Goal: Task Accomplishment & Management: Manage account settings

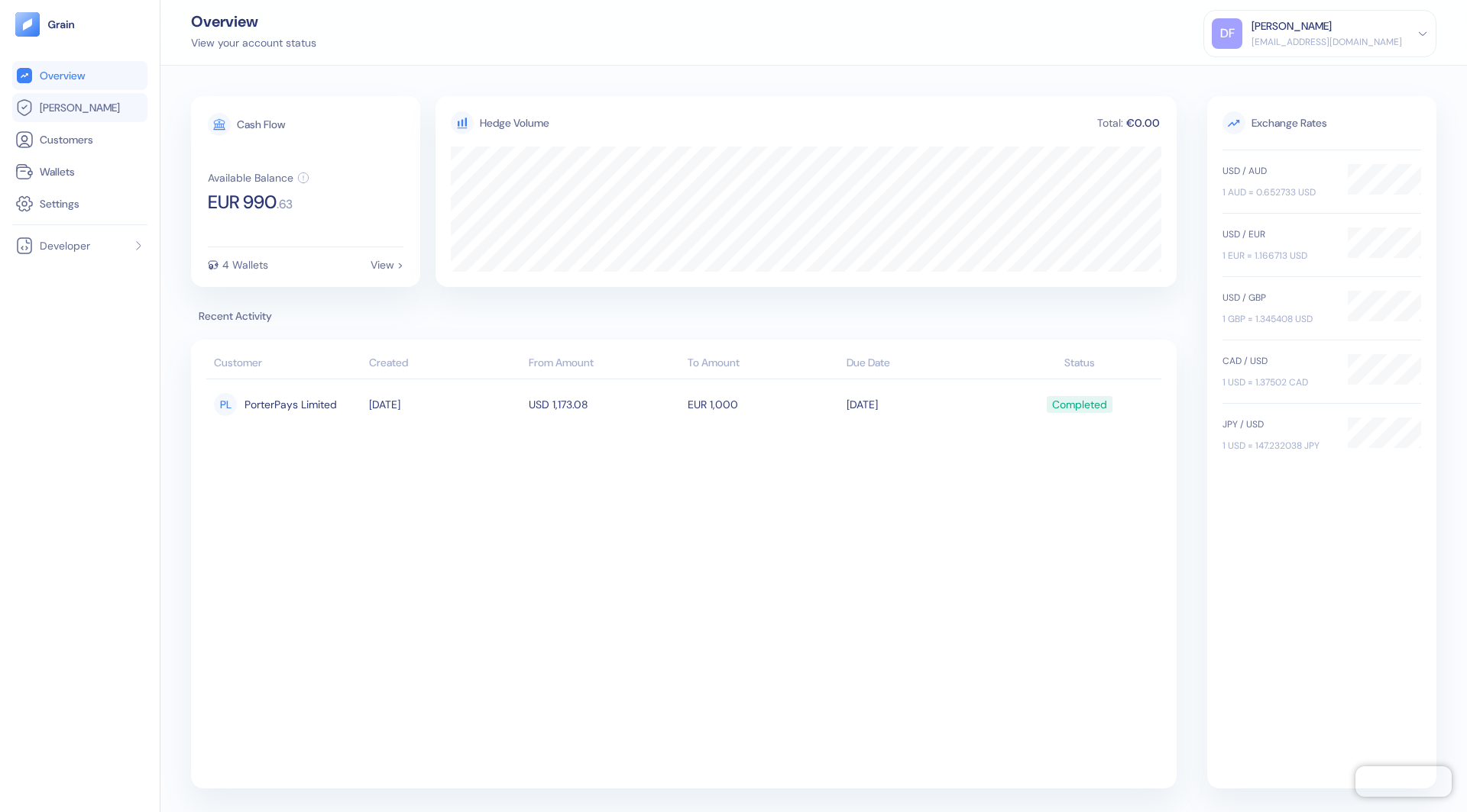
click at [111, 112] on link "[PERSON_NAME]" at bounding box center [79, 108] width 129 height 19
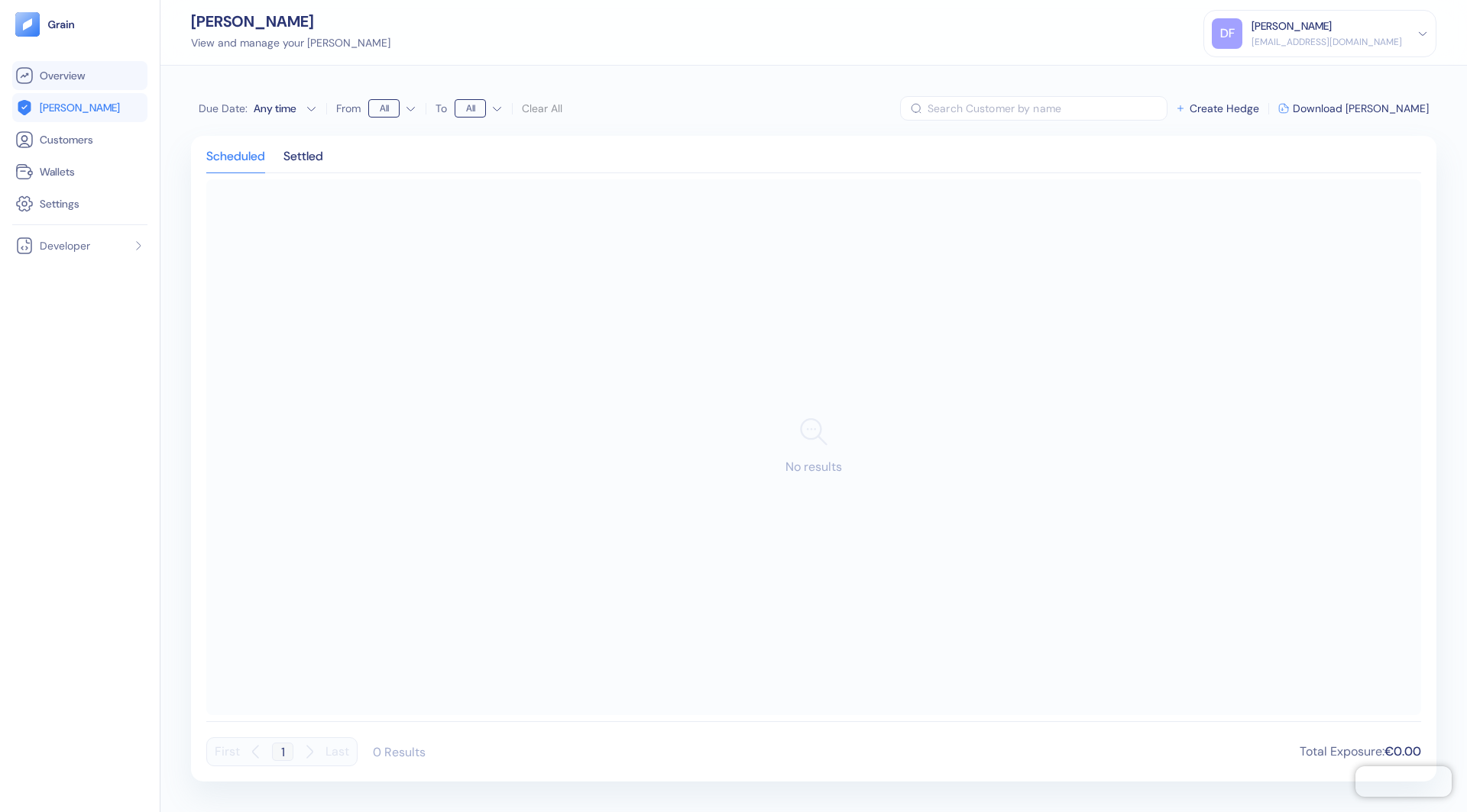
click at [90, 71] on link "Overview" at bounding box center [79, 76] width 129 height 19
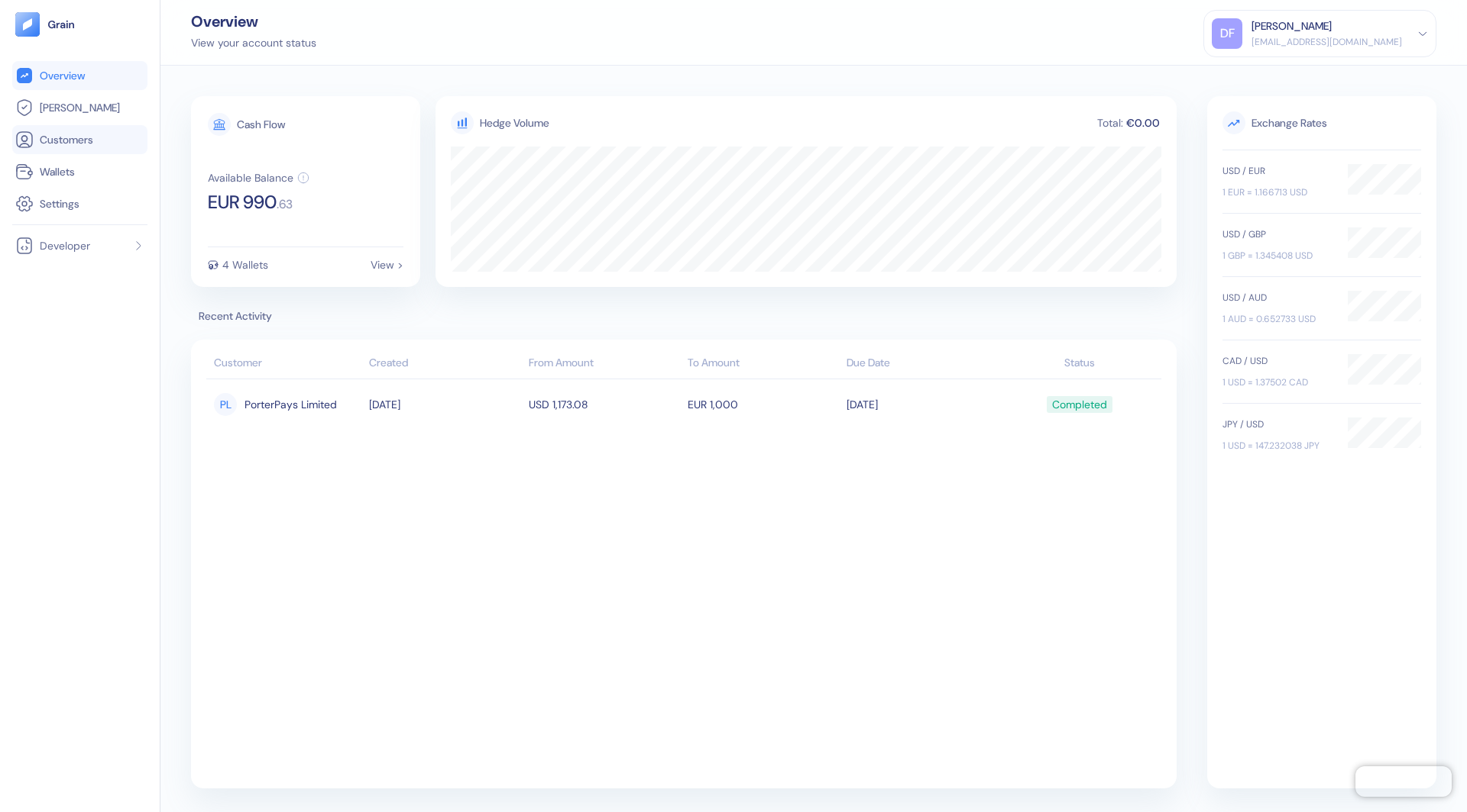
click at [53, 131] on link "Customers" at bounding box center [79, 140] width 129 height 19
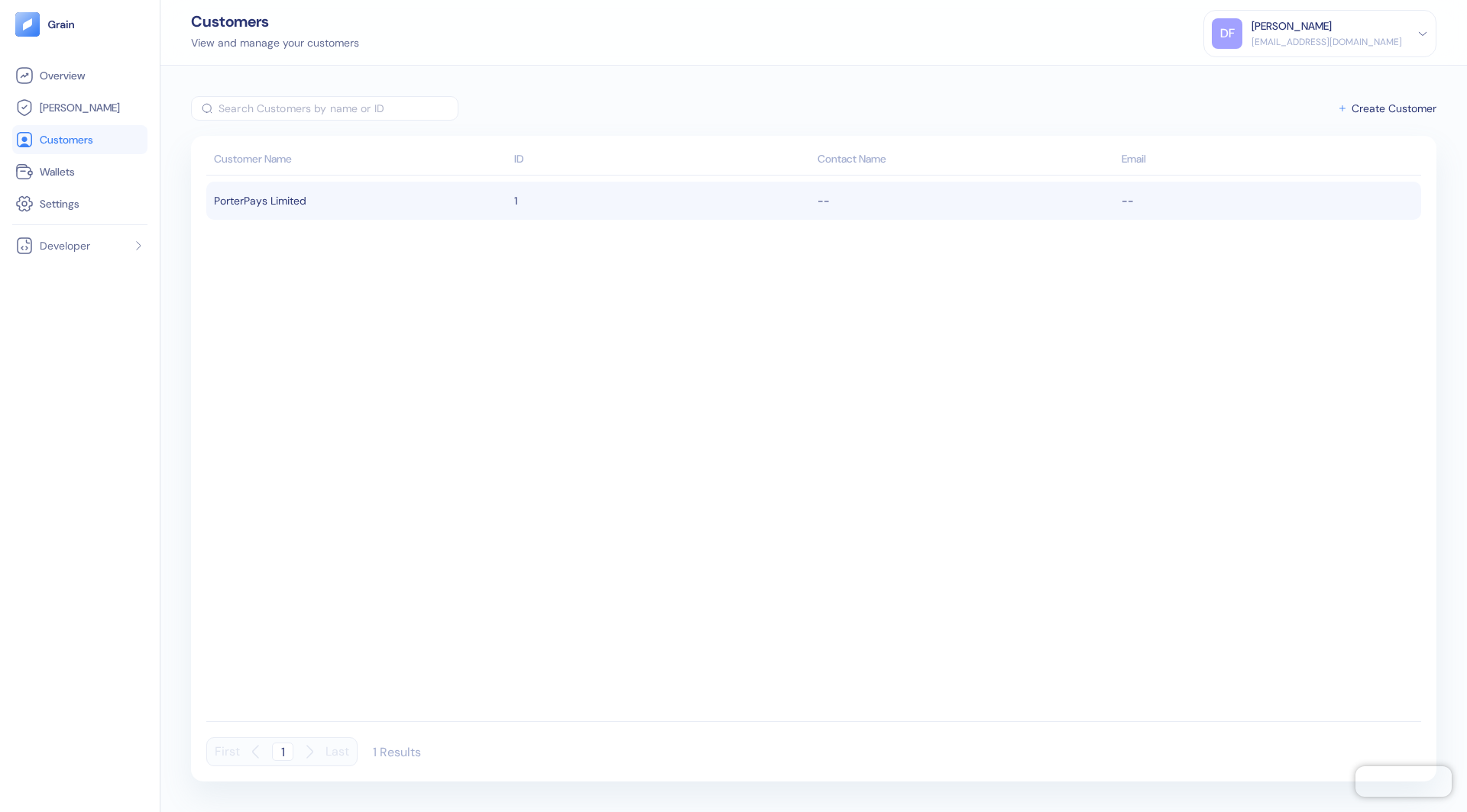
click at [248, 213] on td "PorterPays Limited" at bounding box center [358, 200] width 304 height 38
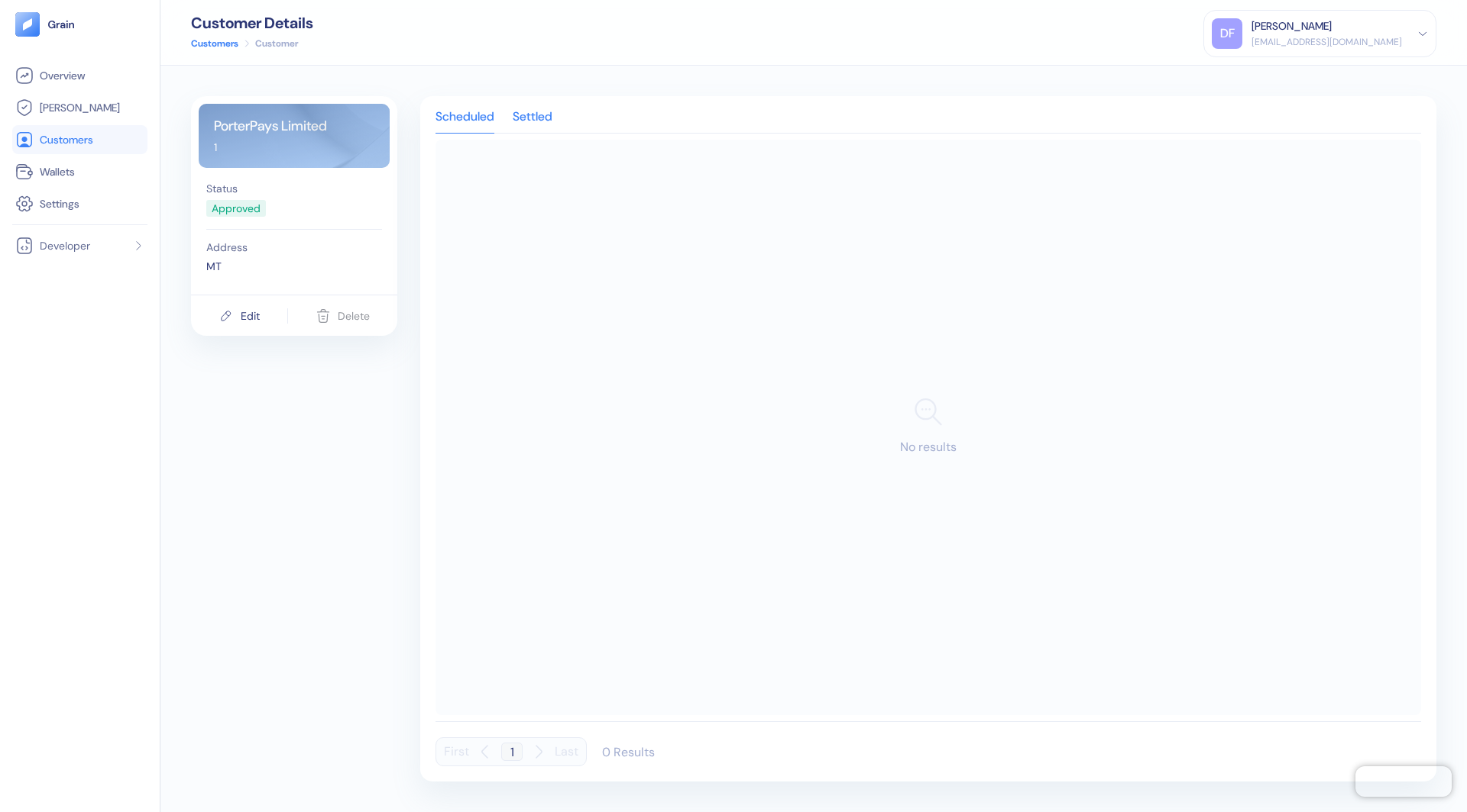
click at [525, 112] on div "Settled" at bounding box center [533, 122] width 40 height 21
click at [65, 103] on span "[PERSON_NAME]" at bounding box center [80, 107] width 80 height 15
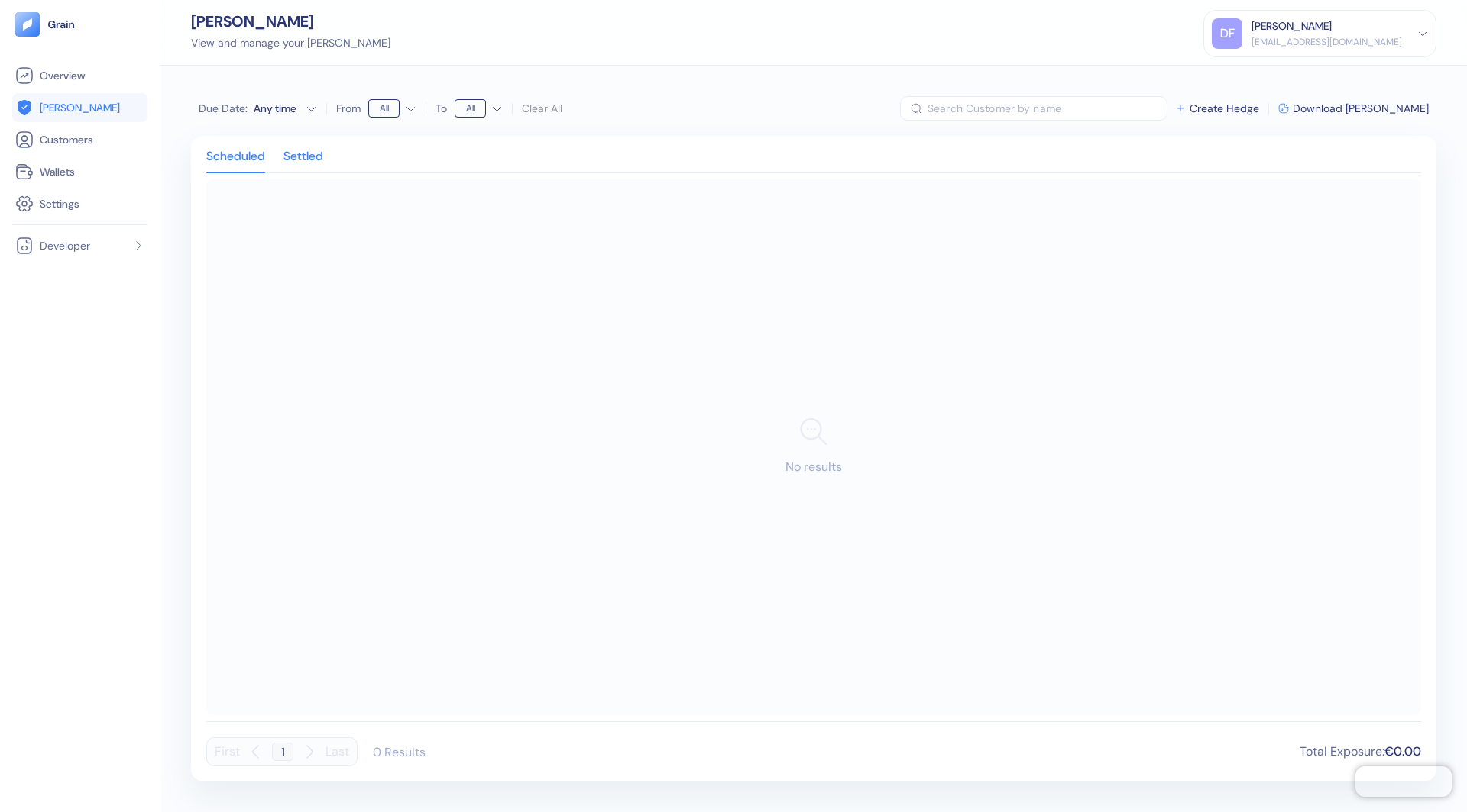
click at [311, 157] on div "Settled" at bounding box center [303, 161] width 40 height 21
click at [268, 158] on div "Scheduled Settled" at bounding box center [813, 162] width 1214 height 22
click at [251, 158] on div "Scheduled" at bounding box center [235, 161] width 59 height 21
click at [308, 157] on div "Settled" at bounding box center [303, 161] width 40 height 21
click at [428, 241] on td "[DATE]" at bounding box center [509, 235] width 202 height 38
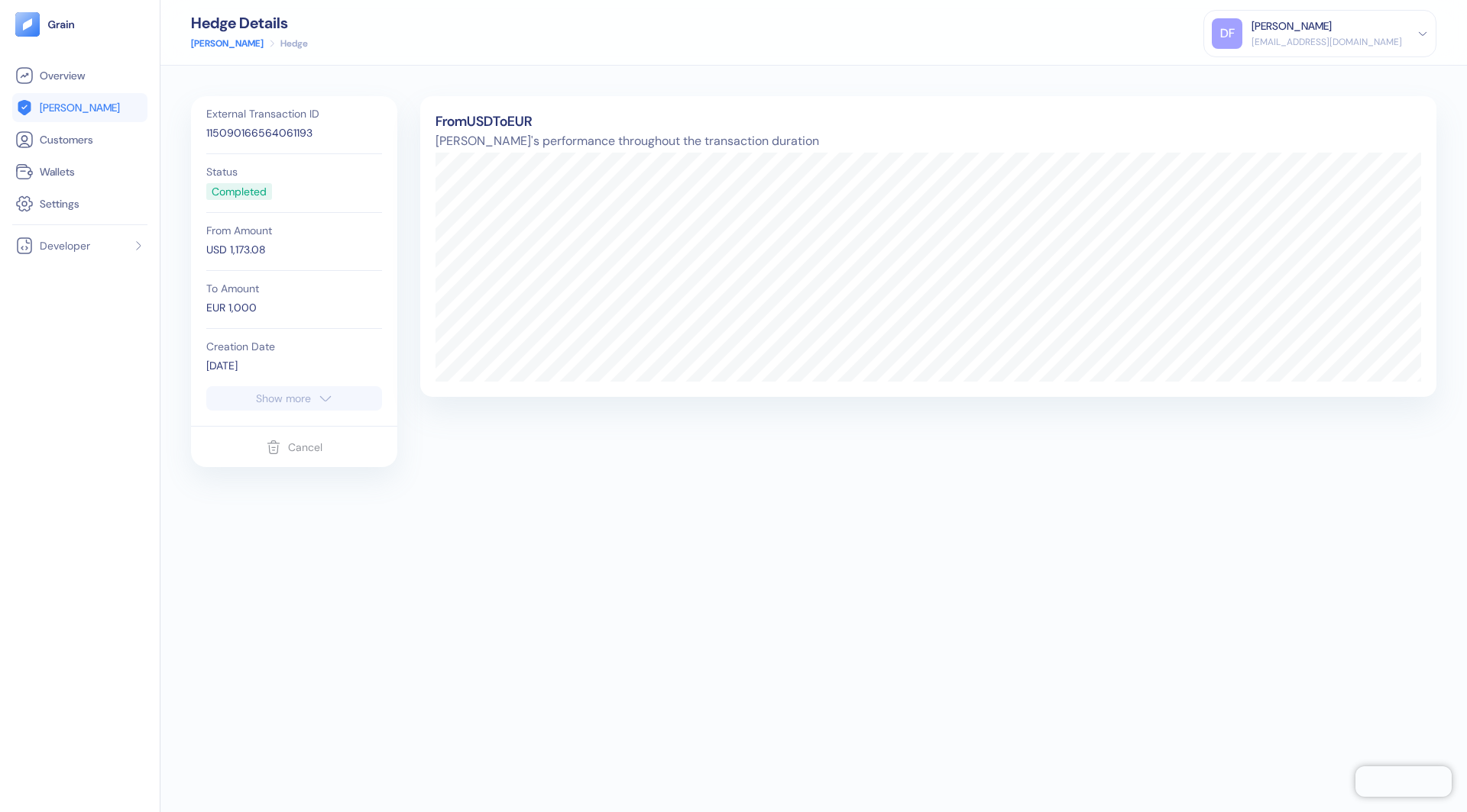
click at [36, 103] on link "[PERSON_NAME]" at bounding box center [79, 108] width 129 height 19
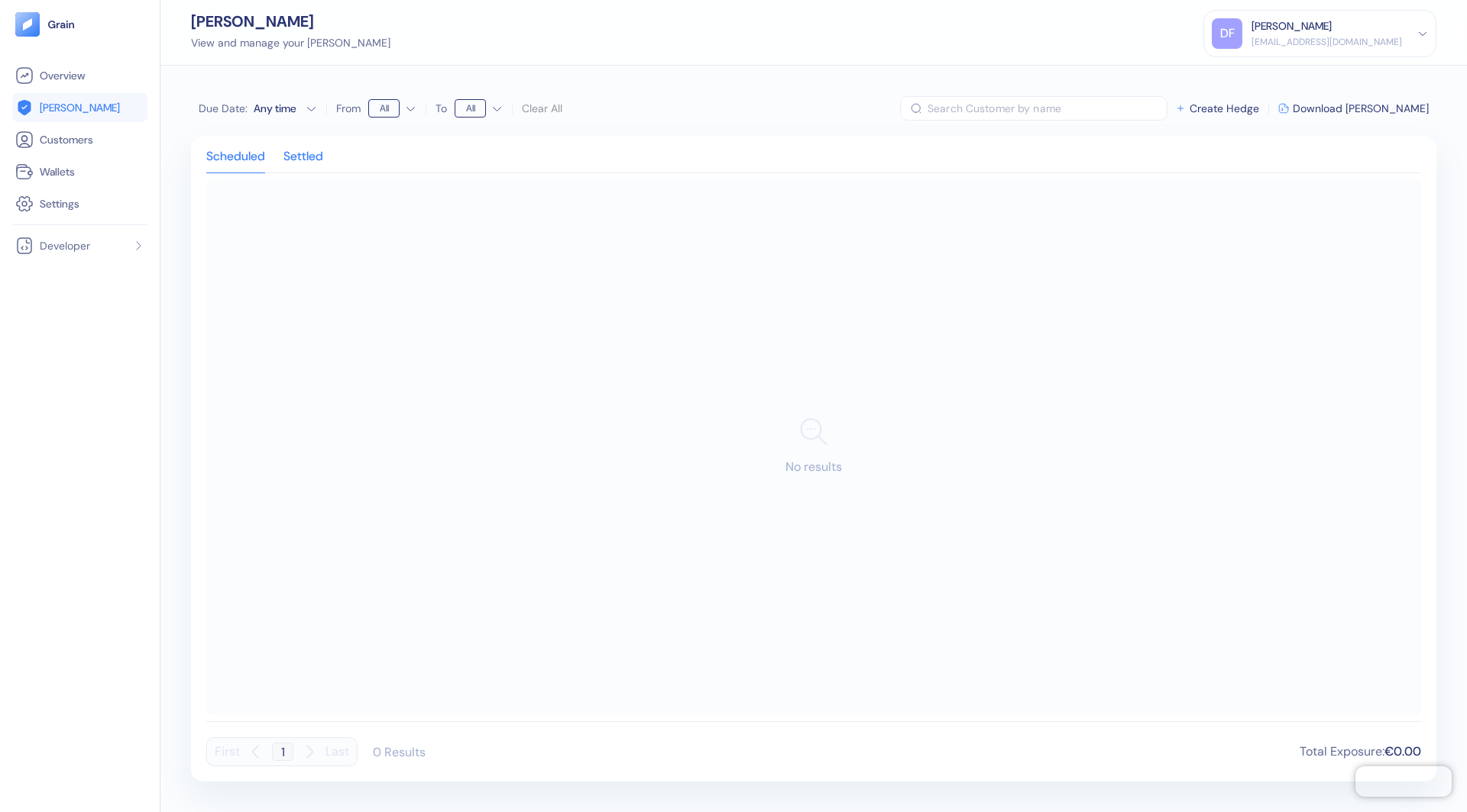
click at [312, 166] on div "Settled" at bounding box center [303, 161] width 40 height 21
click at [1416, 31] on div "DF [PERSON_NAME] [EMAIL_ADDRESS][DOMAIN_NAME]" at bounding box center [1320, 34] width 216 height 31
click at [1282, 64] on div "Sign Out" at bounding box center [1320, 71] width 216 height 25
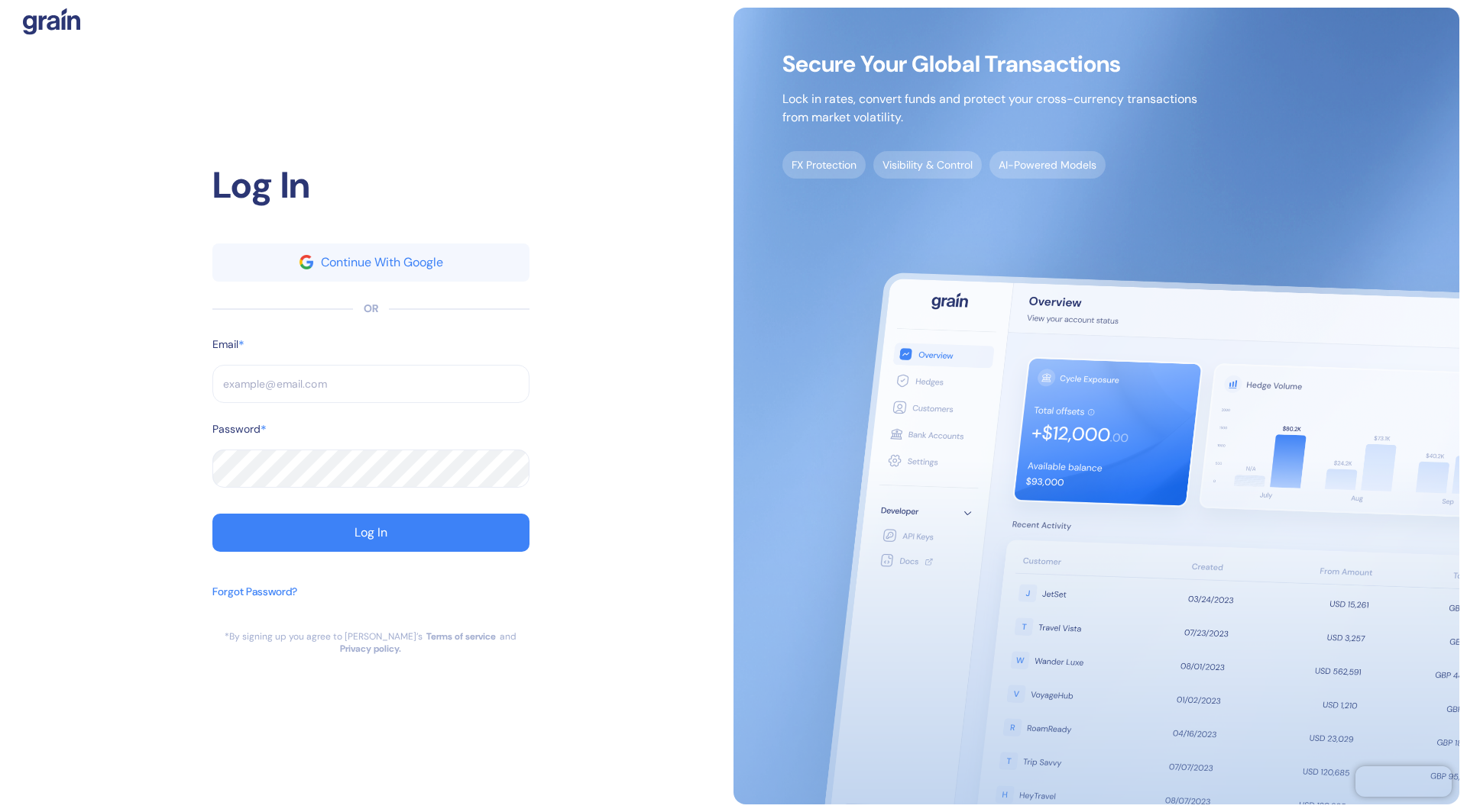
type input "[EMAIL_ADDRESS][DOMAIN_NAME]"
